Goal: Information Seeking & Learning: Learn about a topic

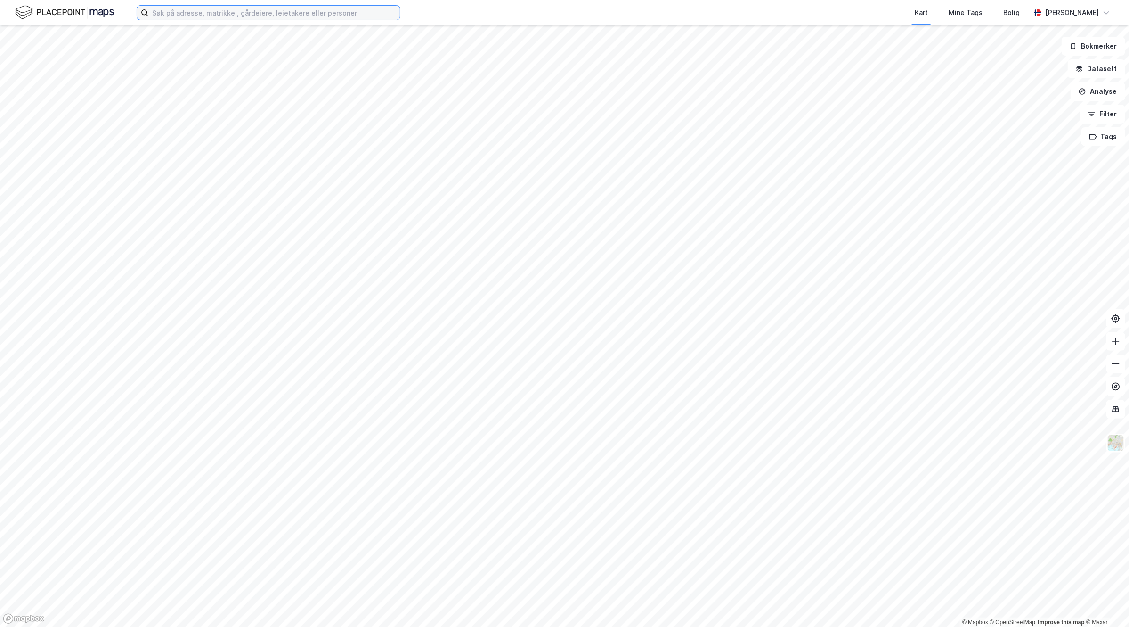
click at [282, 14] on input at bounding box center [274, 13] width 252 height 14
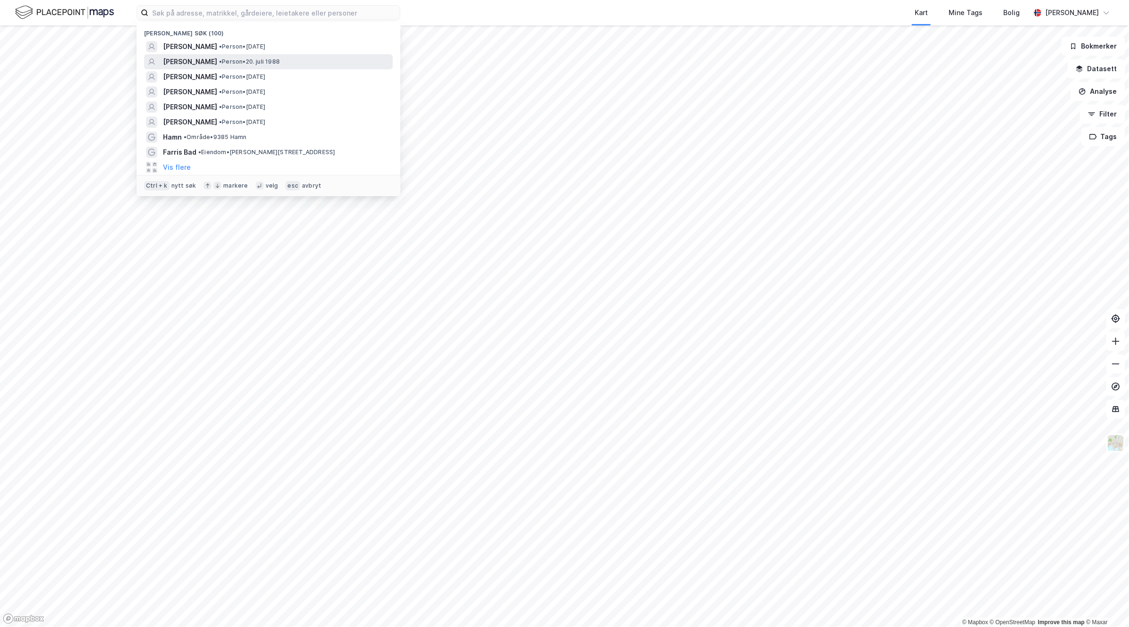
click at [217, 61] on span "[PERSON_NAME]" at bounding box center [190, 61] width 54 height 11
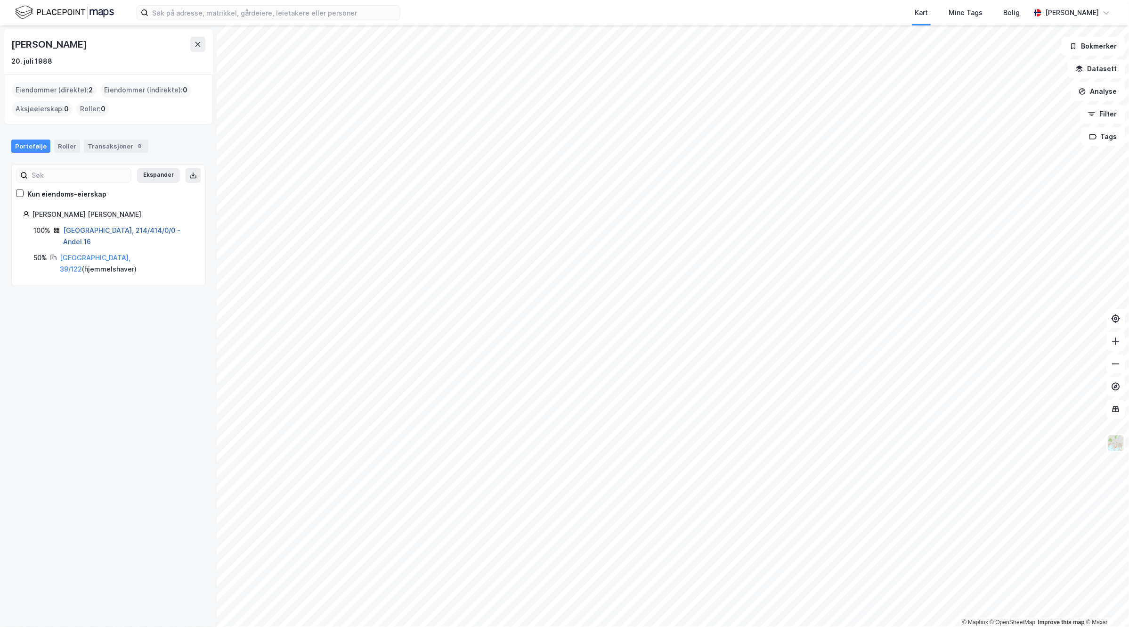
drag, startPoint x: 80, startPoint y: 231, endPoint x: 123, endPoint y: 233, distance: 43.4
click at [80, 231] on link "[GEOGRAPHIC_DATA], 214/414/0/0 - Andel 16" at bounding box center [121, 235] width 117 height 19
click at [91, 254] on link "[GEOGRAPHIC_DATA], 39/122" at bounding box center [95, 263] width 71 height 19
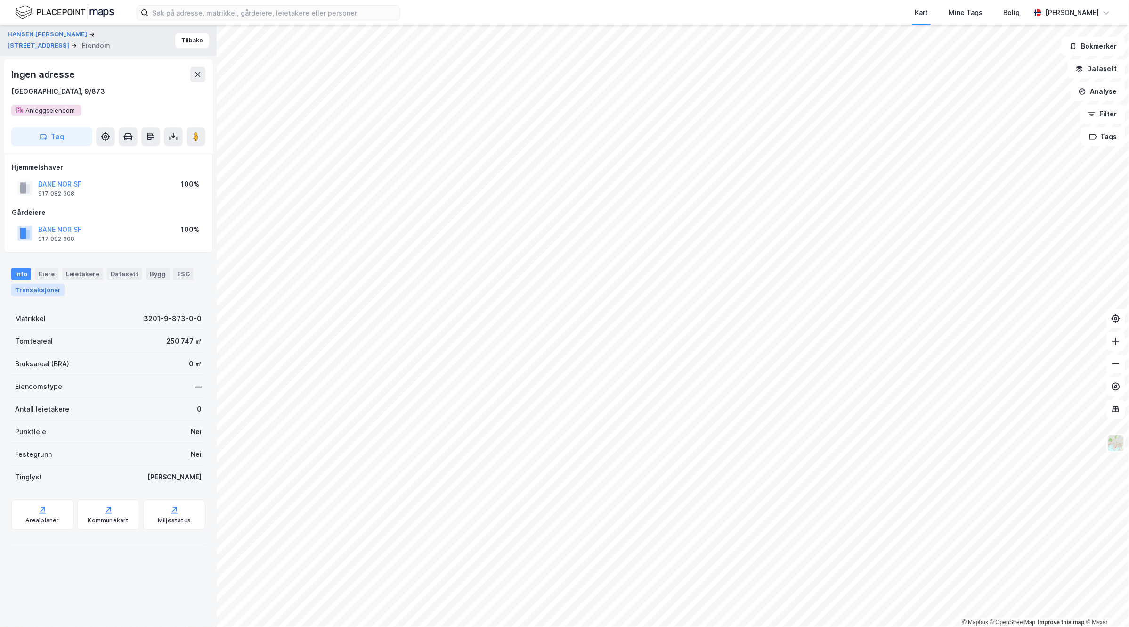
click at [51, 286] on div "Transaksjoner" at bounding box center [37, 290] width 53 height 12
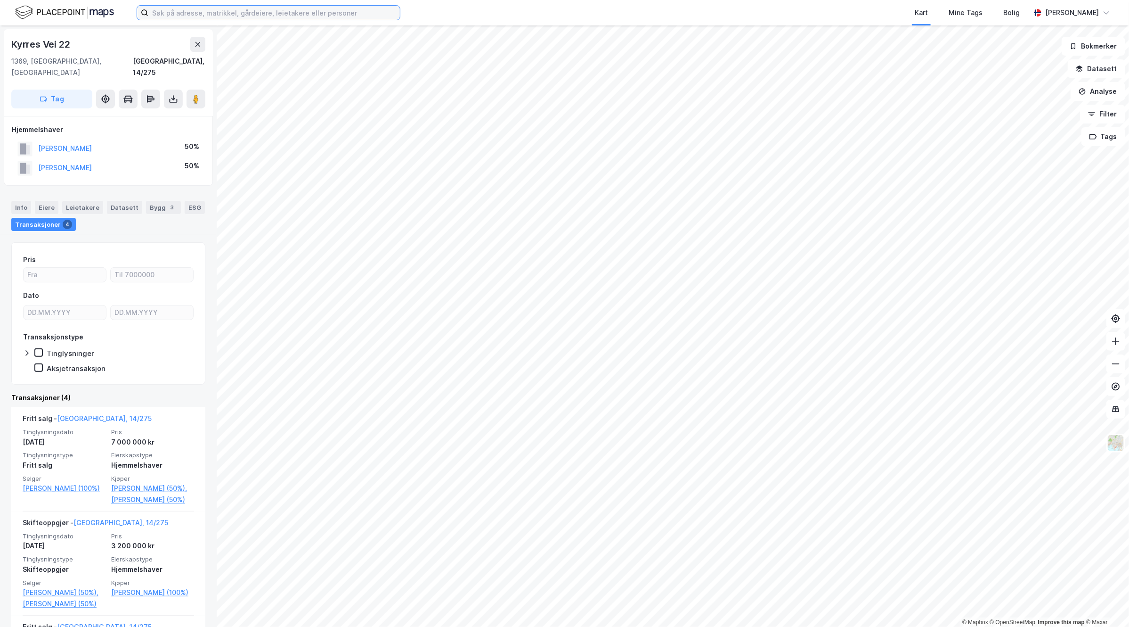
click at [212, 10] on input at bounding box center [274, 13] width 252 height 14
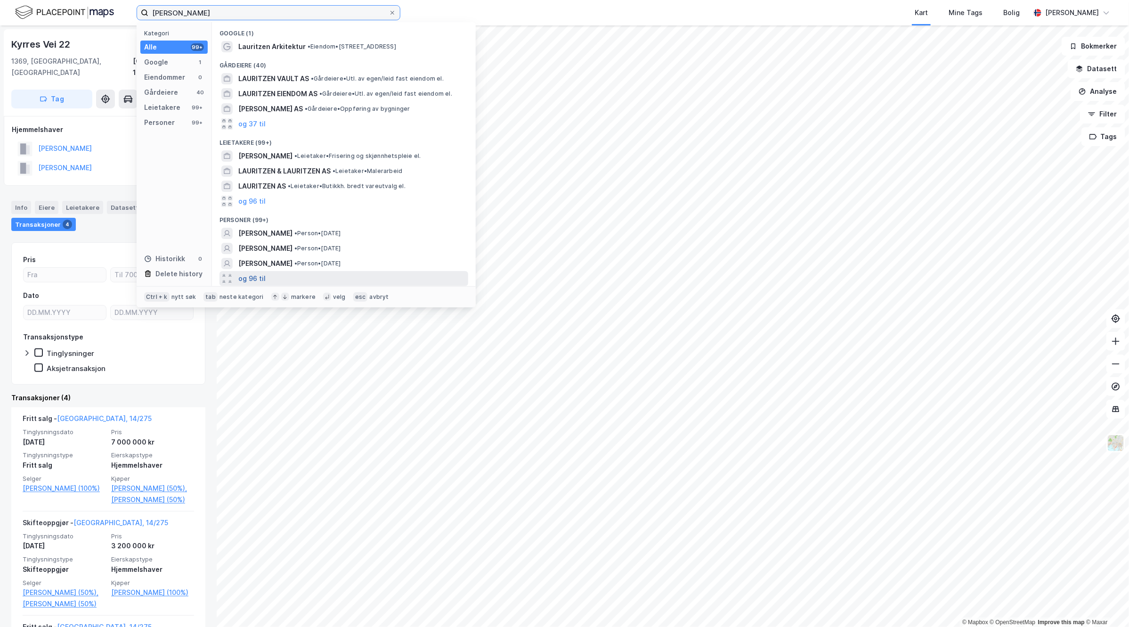
type input "[PERSON_NAME]"
click at [260, 279] on button "og 96 til" at bounding box center [251, 278] width 27 height 11
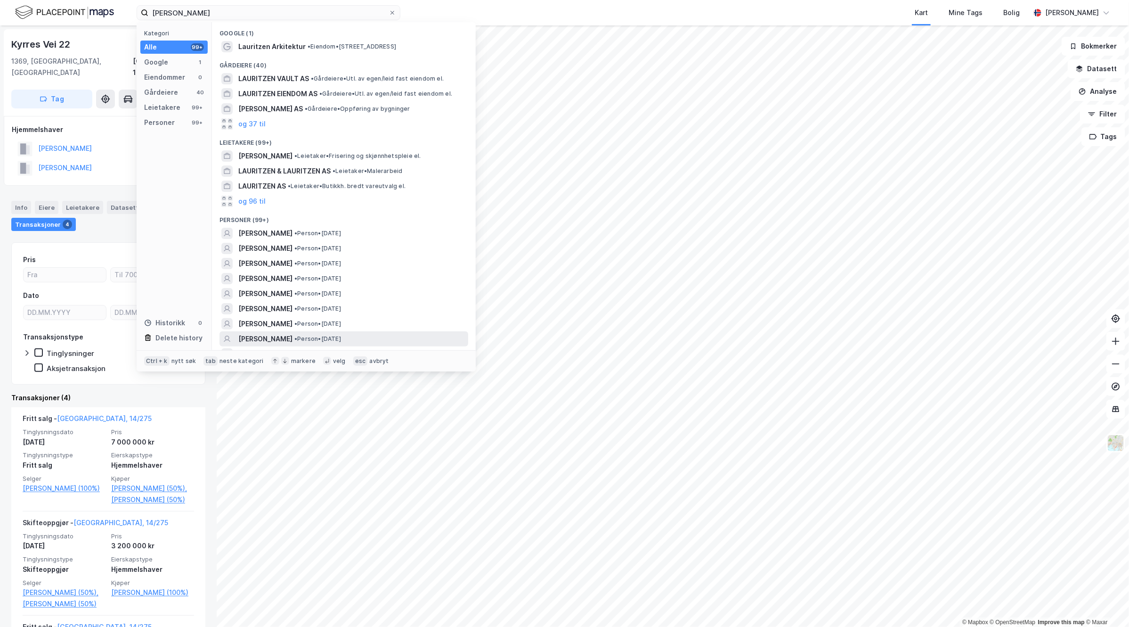
click at [336, 341] on div "[PERSON_NAME] • Person • [DATE]" at bounding box center [352, 338] width 228 height 11
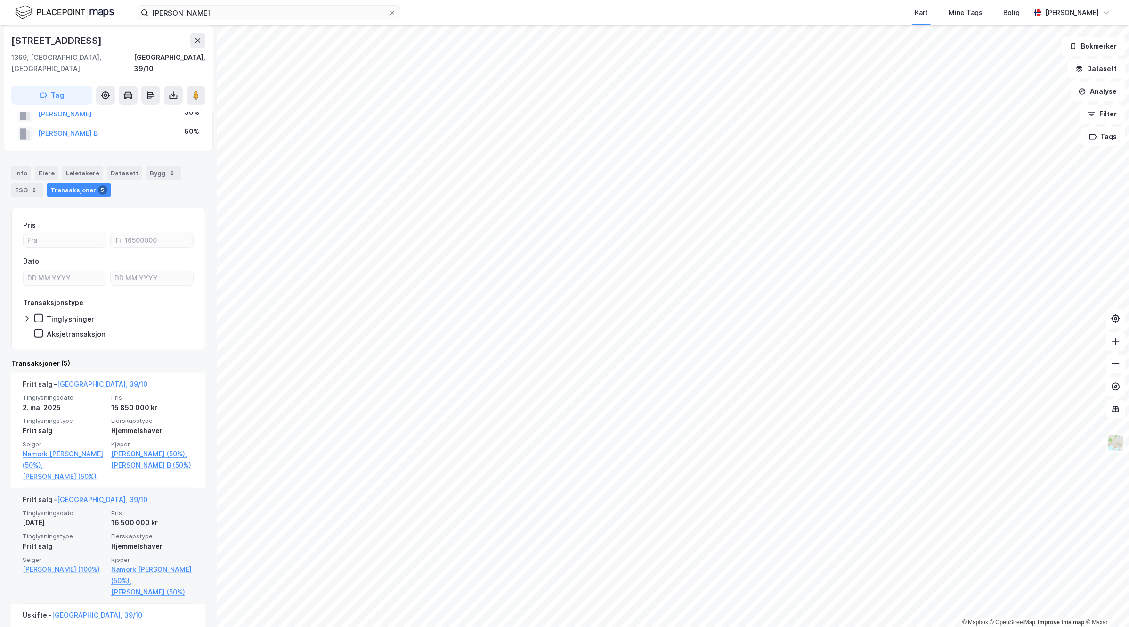
scroll to position [59, 0]
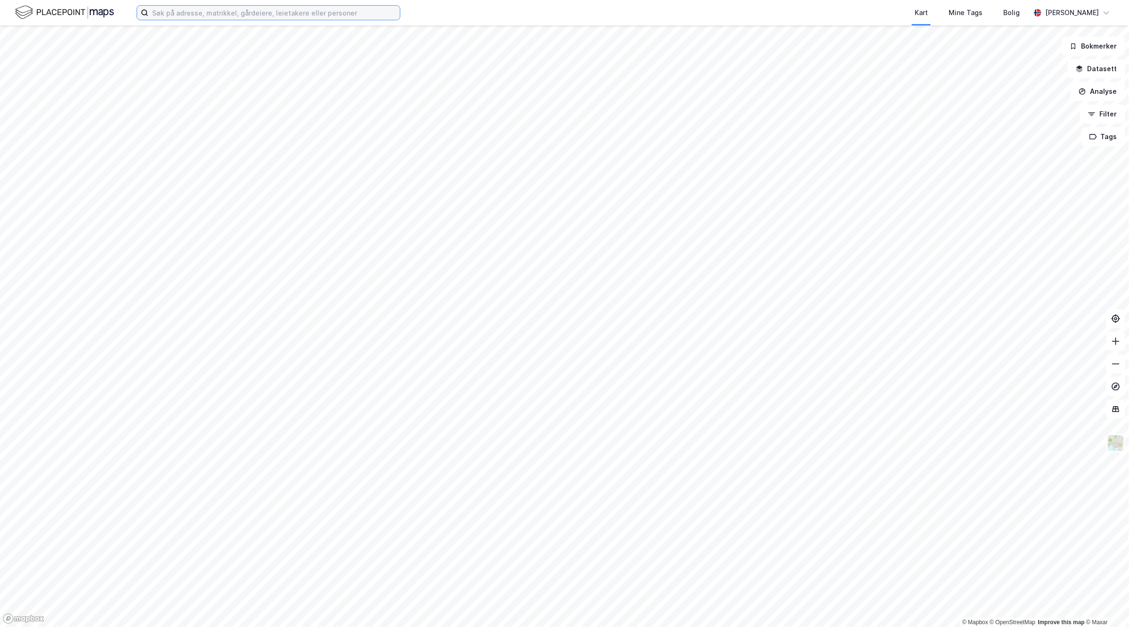
click at [276, 11] on input at bounding box center [274, 13] width 252 height 14
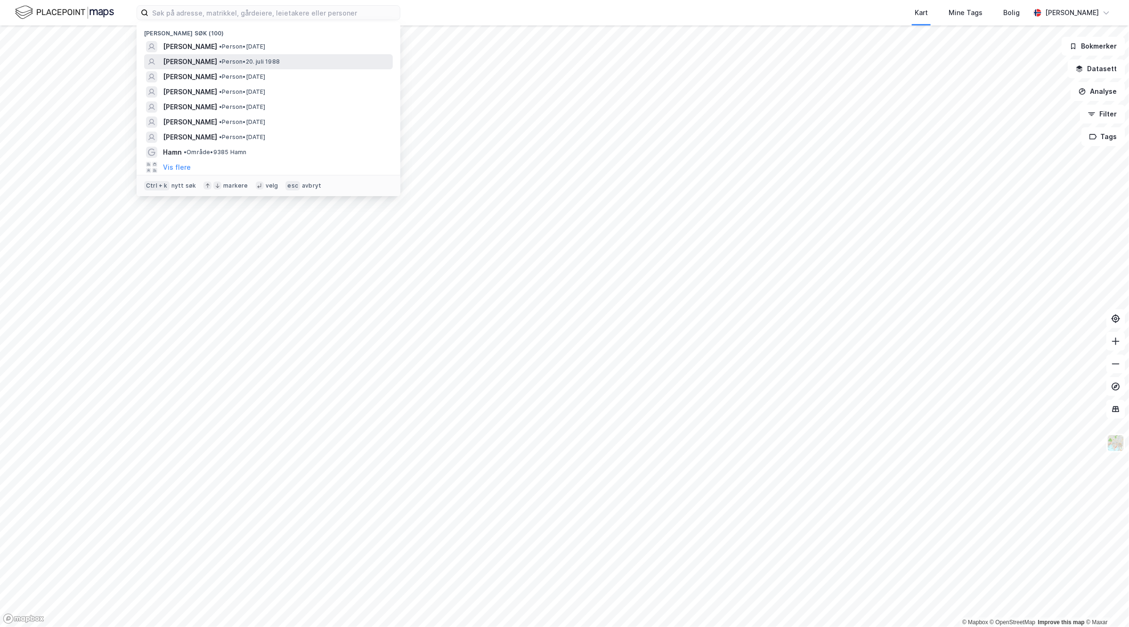
click at [280, 58] on span "• Person • [DATE]" at bounding box center [249, 62] width 61 height 8
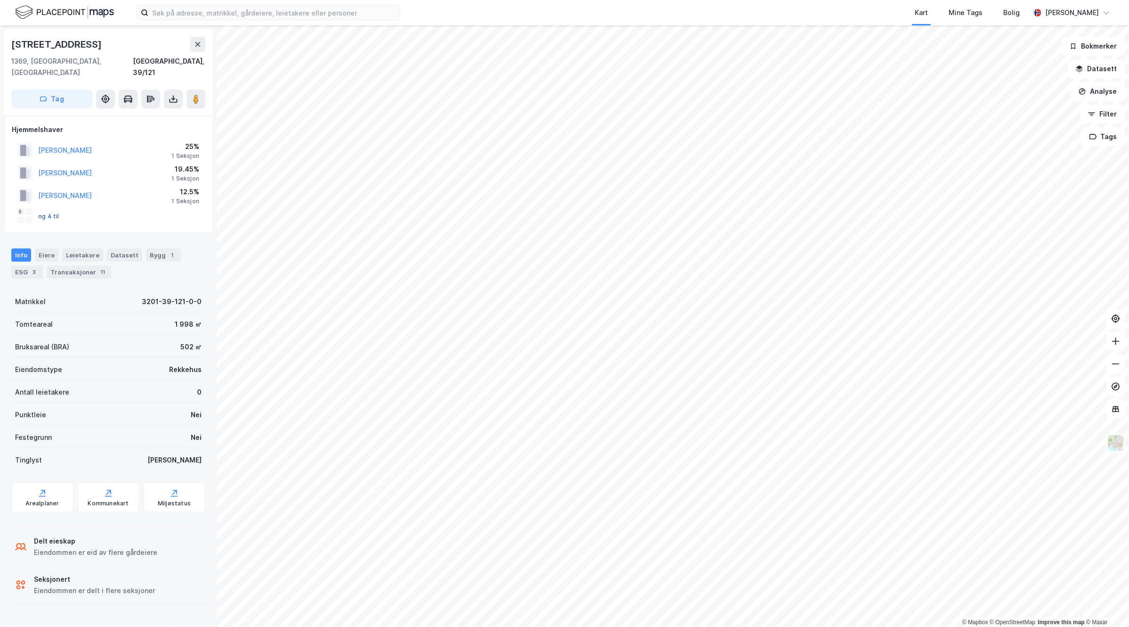
click at [0, 0] on button "og 4 til" at bounding box center [0, 0] width 0 height 0
